Goal: Information Seeking & Learning: Learn about a topic

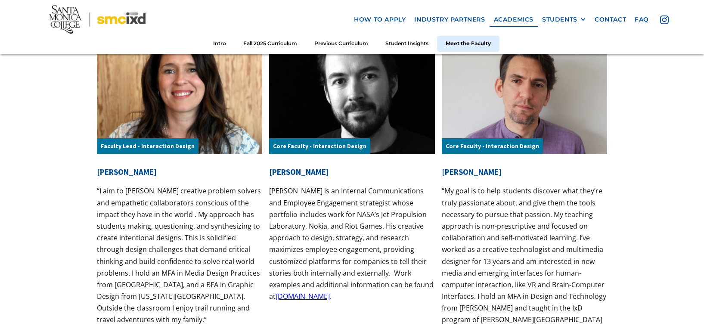
scroll to position [2755, 0]
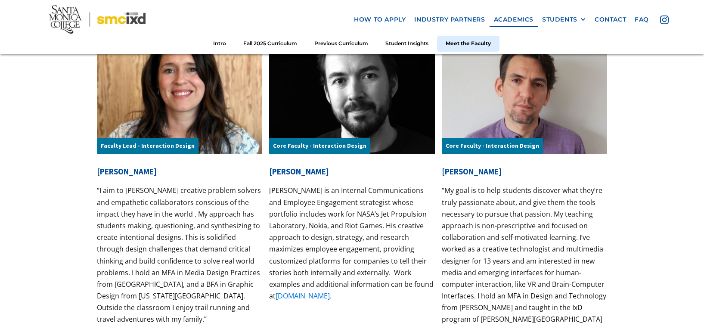
click at [319, 295] on link "[DOMAIN_NAME]" at bounding box center [303, 295] width 54 height 9
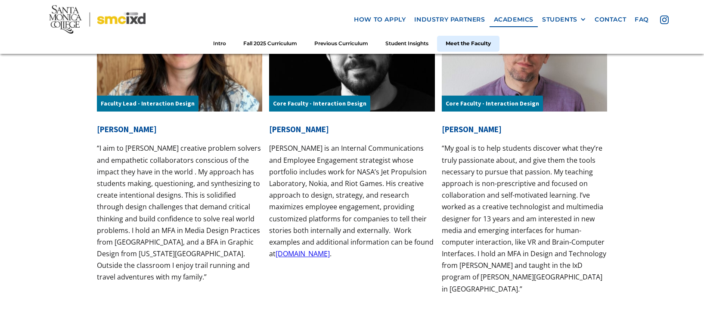
scroll to position [2798, 0]
click at [325, 254] on link "[DOMAIN_NAME]" at bounding box center [303, 252] width 54 height 9
click at [310, 253] on link "[DOMAIN_NAME]" at bounding box center [303, 252] width 54 height 9
click at [316, 255] on link "[DOMAIN_NAME]" at bounding box center [303, 252] width 54 height 9
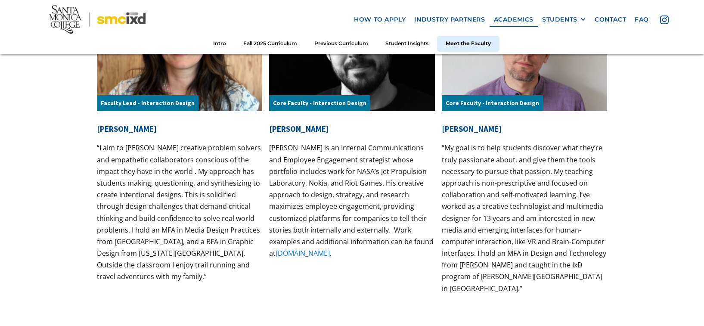
click at [316, 255] on link "[DOMAIN_NAME]" at bounding box center [303, 252] width 54 height 9
drag, startPoint x: 355, startPoint y: 251, endPoint x: 268, endPoint y: 260, distance: 87.4
click at [268, 260] on div "Faculty Lead - Interaction Design [PERSON_NAME] “I aim to [PERSON_NAME] creativ…" at bounding box center [352, 138] width 510 height 330
copy p "[DOMAIN_NAME] ."
click at [51, 222] on div "Get 1-on-1 Support and feedback from experienced faculty Faculty Lead - Interac…" at bounding box center [352, 101] width 704 height 489
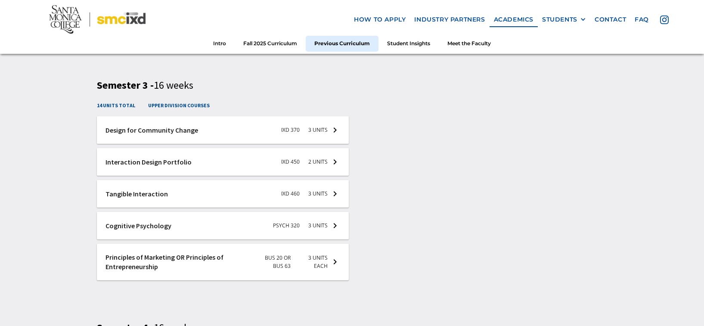
scroll to position [1721, 0]
click at [81, 293] on div "Previous IxD Curriculum Semester 1 - 16 weeks 15 units total upper division cou…" at bounding box center [352, 41] width 704 height 1018
click at [215, 44] on link "Intro" at bounding box center [220, 44] width 30 height 16
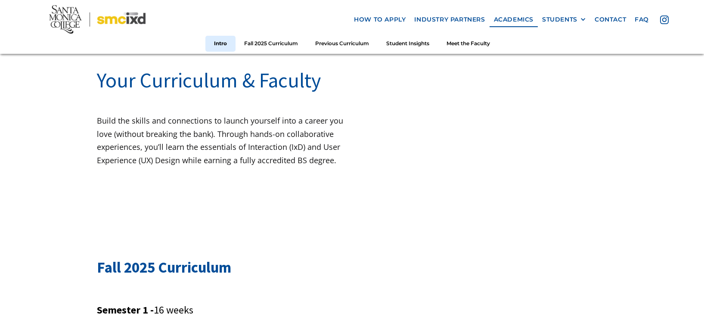
scroll to position [74, 0]
